Goal: Find specific page/section: Find specific page/section

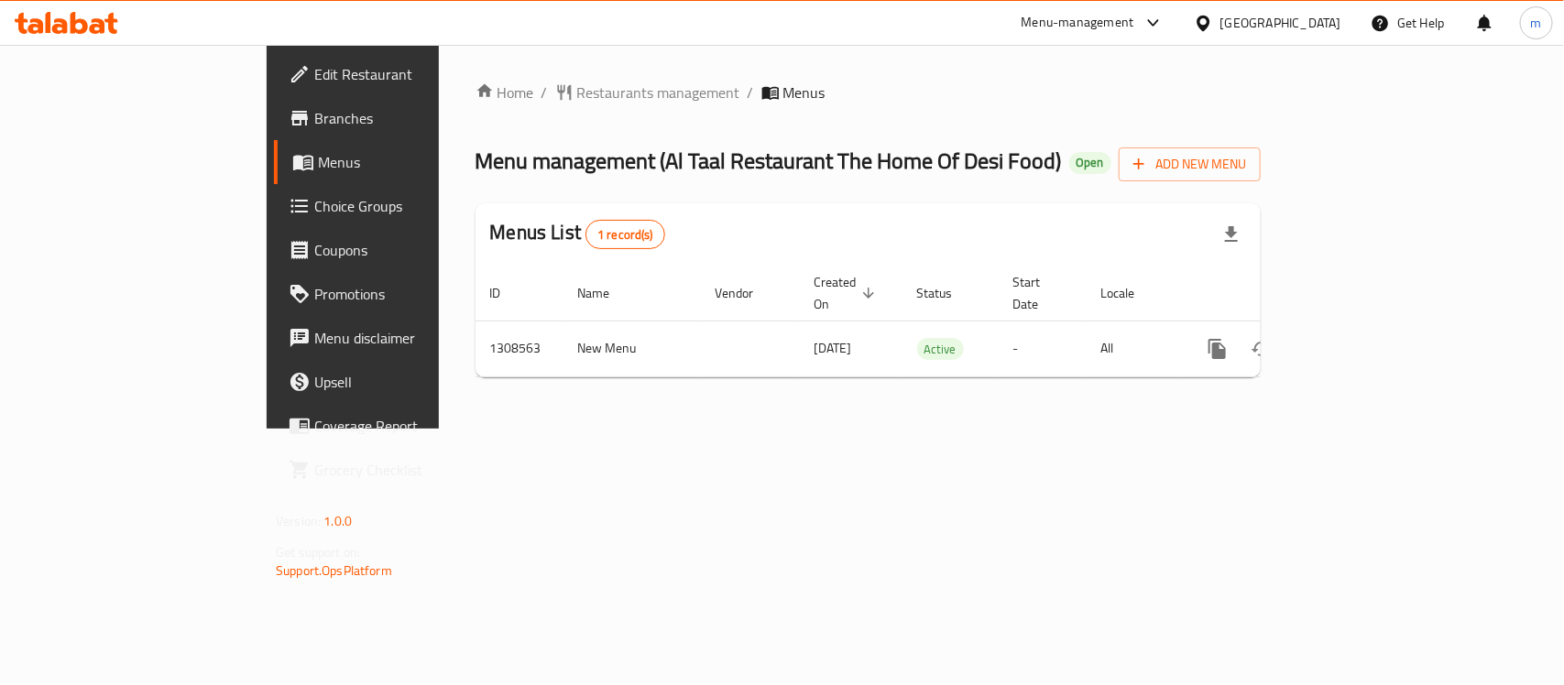
click at [62, 3] on div "Menu-management [GEOGRAPHIC_DATA] Get Help m" at bounding box center [782, 23] width 1564 height 44
click at [53, 18] on icon at bounding box center [67, 23] width 104 height 22
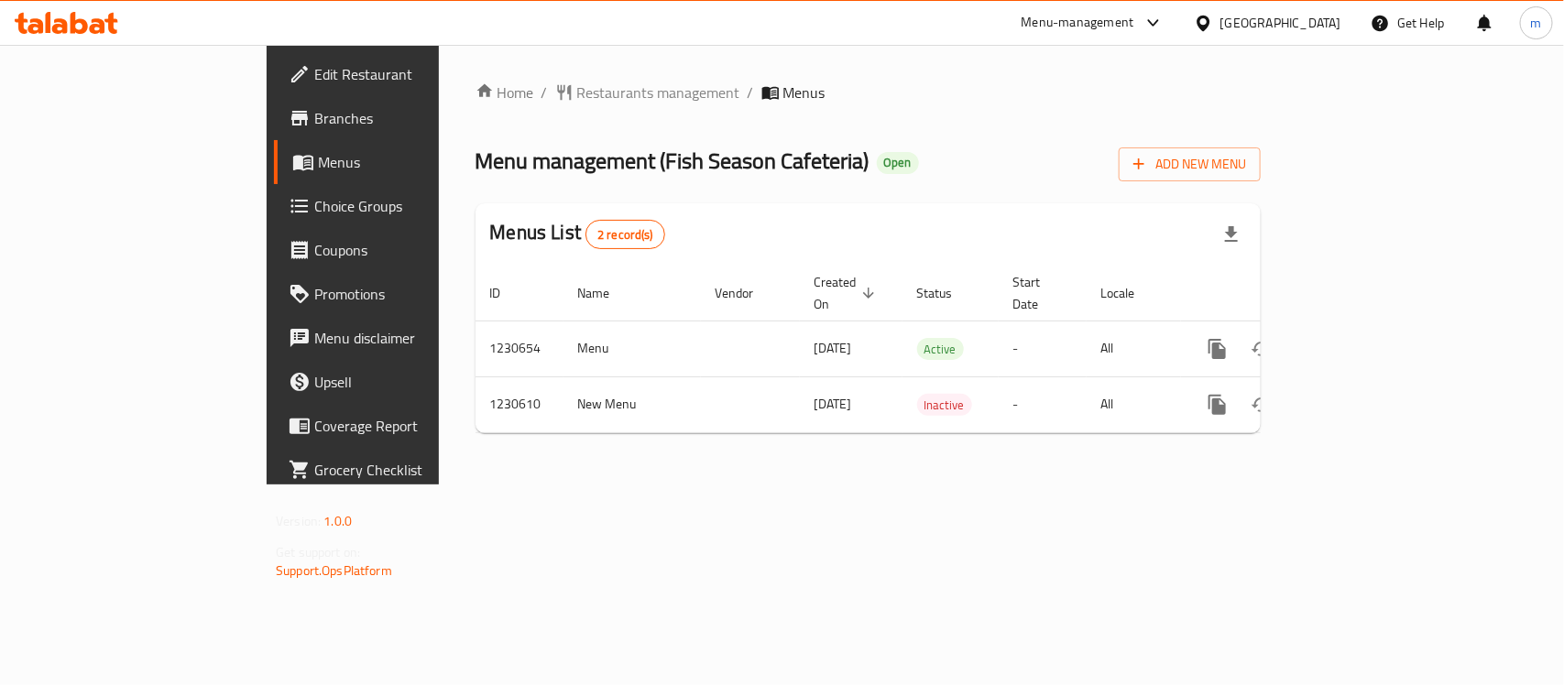
click at [112, 23] on icon at bounding box center [110, 23] width 13 height 21
